Goal: Browse casually: Explore the website without a specific task or goal

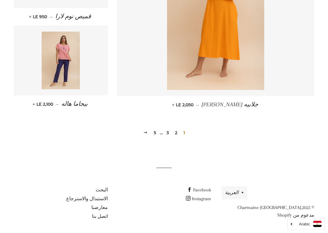
scroll to position [848, 0]
click at [171, 135] on link "3" at bounding box center [167, 132] width 7 height 9
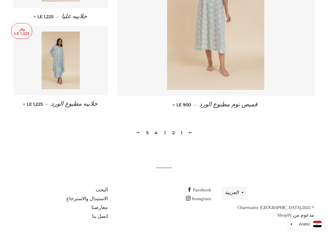
scroll to position [848, 0]
click at [164, 132] on span "3" at bounding box center [164, 132] width 7 height 9
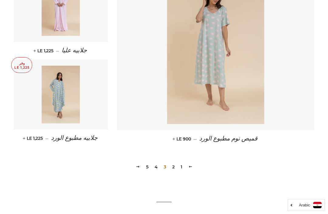
scroll to position [780, 0]
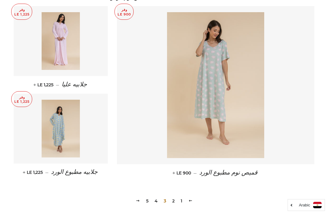
click at [162, 198] on span "3" at bounding box center [164, 200] width 7 height 9
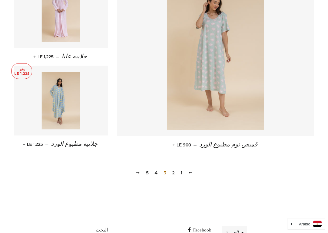
scroll to position [848, 0]
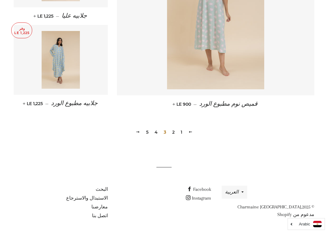
click at [155, 129] on link "4" at bounding box center [156, 132] width 8 height 9
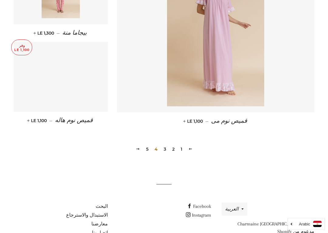
scroll to position [848, 0]
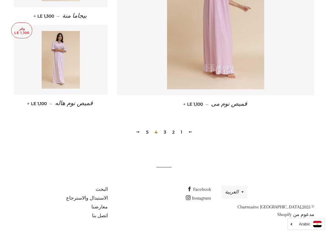
click at [146, 130] on link "5" at bounding box center [147, 132] width 7 height 9
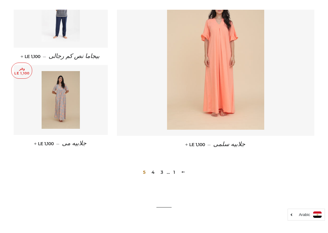
scroll to position [468, 0]
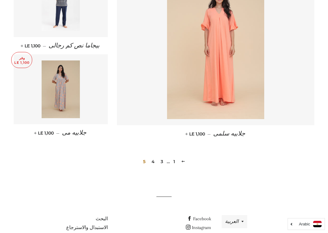
click at [144, 159] on span "5" at bounding box center [144, 161] width 7 height 9
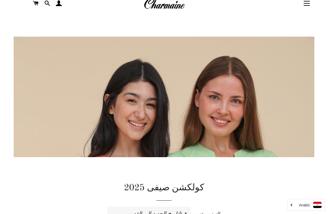
scroll to position [0, 0]
